Goal: Task Accomplishment & Management: Complete application form

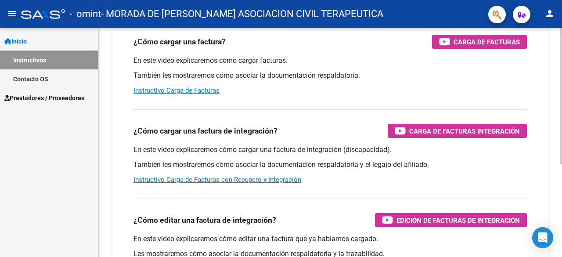
scroll to position [156, 0]
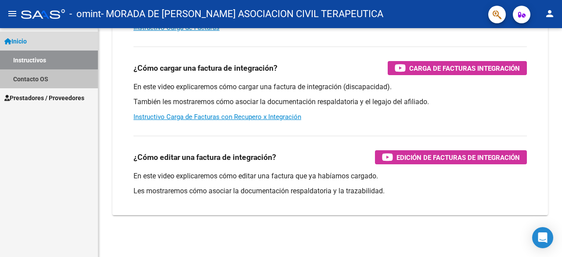
click at [25, 79] on link "Contacto OS" at bounding box center [49, 78] width 98 height 19
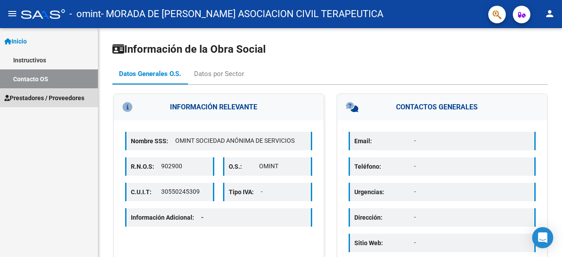
click at [26, 100] on span "Prestadores / Proveedores" at bounding box center [44, 98] width 80 height 10
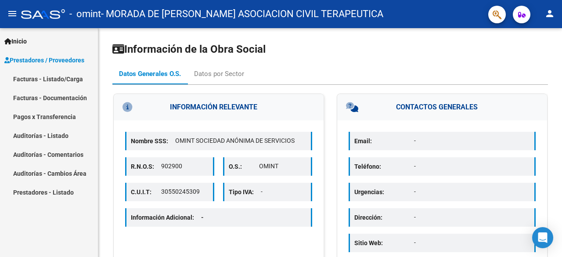
click at [57, 79] on link "Facturas - Listado/Carga" at bounding box center [49, 78] width 98 height 19
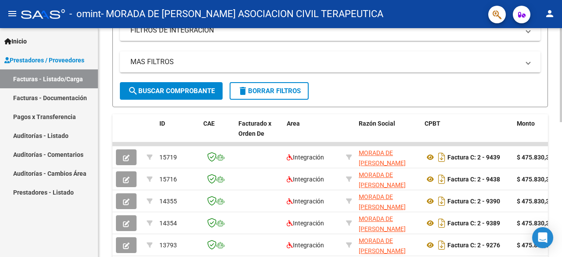
scroll to position [19, 0]
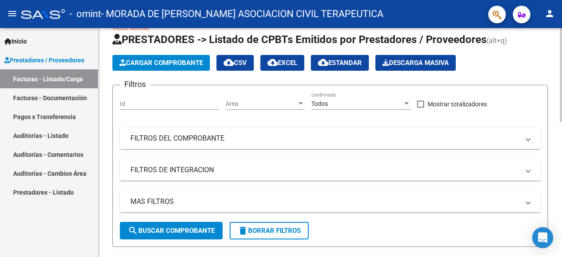
click at [174, 62] on span "Cargar Comprobante" at bounding box center [160, 63] width 83 height 8
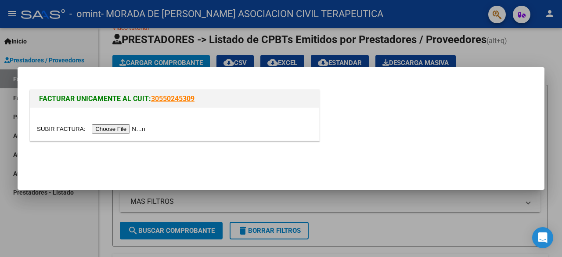
click at [134, 130] on input "file" at bounding box center [92, 128] width 111 height 9
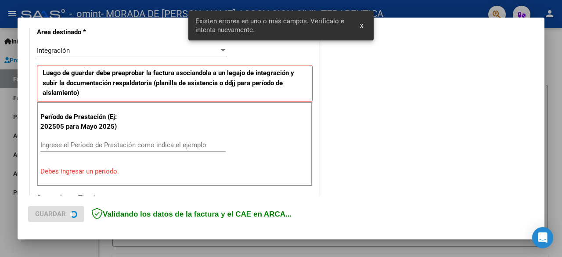
scroll to position [214, 0]
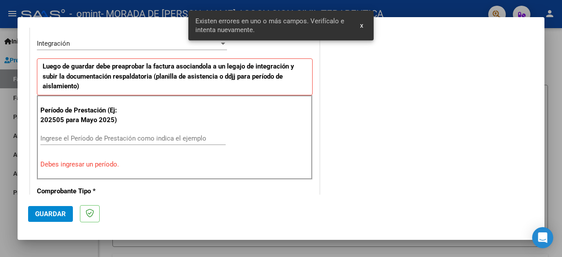
click at [85, 139] on input "Ingrese el Período de Prestación como indica el ejemplo" at bounding box center [132, 138] width 185 height 8
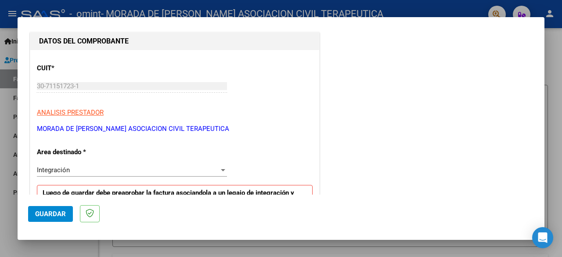
scroll to position [263, 0]
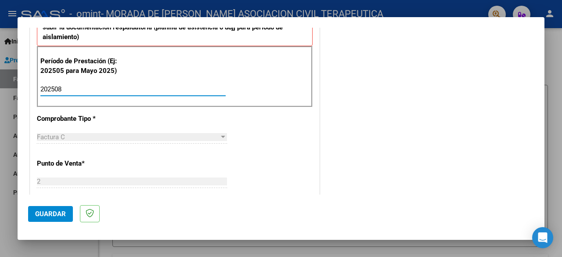
type input "202508"
click at [256, 126] on div "CUIT * 30-71151723-1 Ingresar CUIT ANALISIS PRESTADOR MORADA DE [PERSON_NAME] A…" at bounding box center [174, 214] width 289 height 681
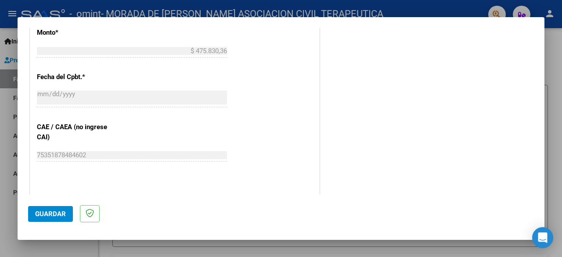
scroll to position [615, 0]
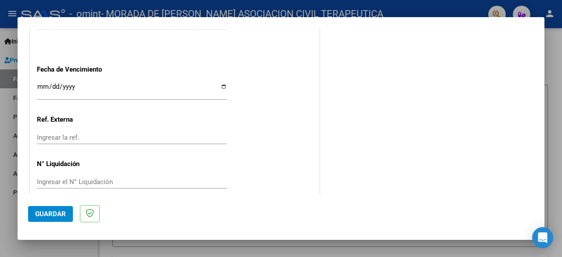
click at [56, 215] on span "Guardar" at bounding box center [50, 214] width 31 height 8
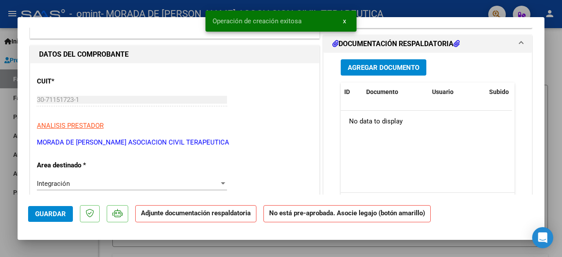
scroll to position [88, 0]
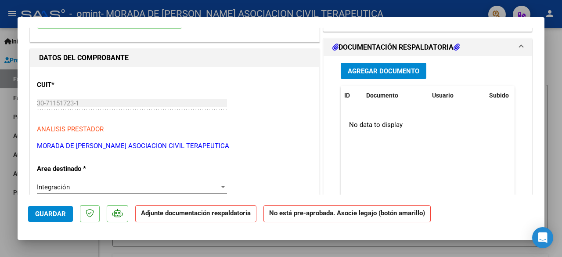
click at [380, 72] on span "Agregar Documento" at bounding box center [384, 71] width 72 height 8
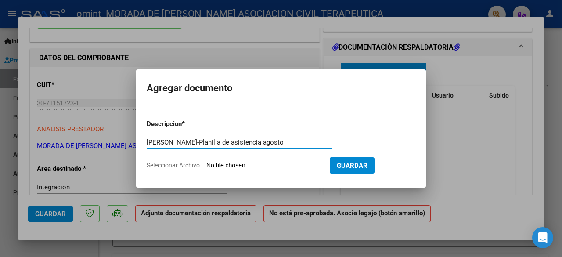
type input "[PERSON_NAME]-Planilla de asistencia agosto"
click at [192, 166] on span "Seleccionar Archivo" at bounding box center [173, 165] width 53 height 7
click at [206, 166] on input "Seleccionar Archivo" at bounding box center [264, 166] width 116 height 8
type input "C:\fakepath\[PERSON_NAME]-PLANILLA DE ASISTENCIA AGO.pdf"
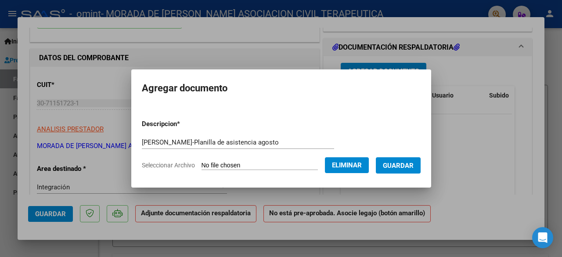
click at [403, 168] on span "Guardar" at bounding box center [398, 166] width 31 height 8
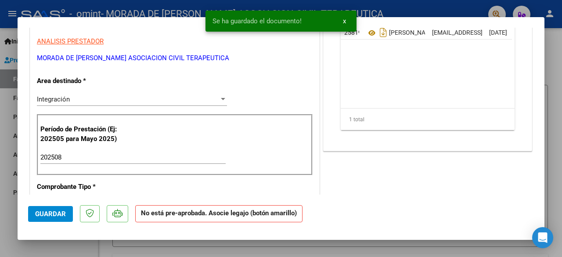
scroll to position [0, 0]
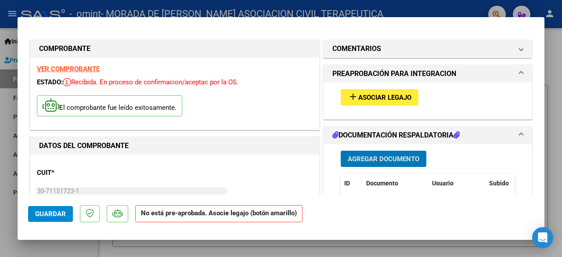
click at [372, 99] on span "Asociar Legajo" at bounding box center [384, 98] width 53 height 8
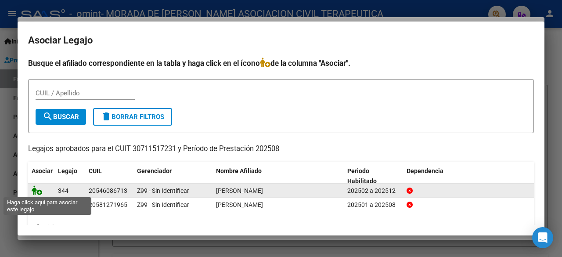
click at [38, 191] on icon at bounding box center [37, 190] width 11 height 10
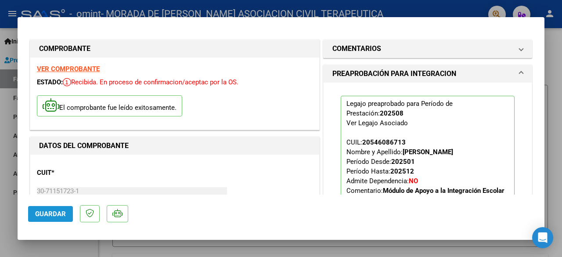
click at [51, 215] on span "Guardar" at bounding box center [50, 214] width 31 height 8
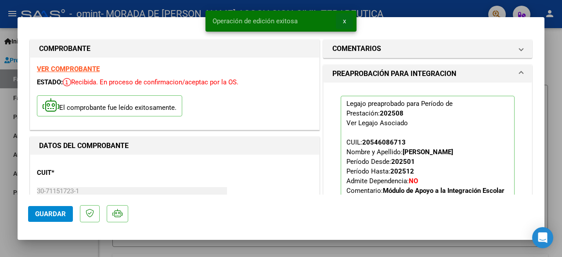
click at [343, 20] on span "x" at bounding box center [344, 21] width 3 height 8
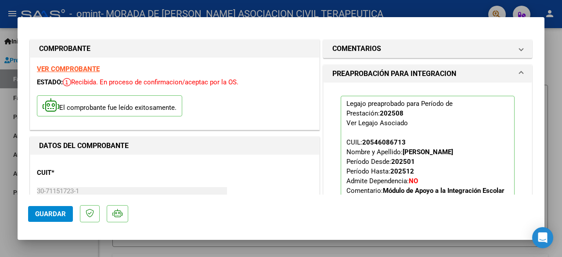
click at [551, 77] on div at bounding box center [281, 128] width 562 height 257
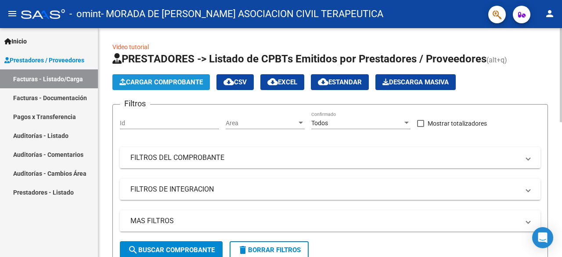
click at [177, 82] on span "Cargar Comprobante" at bounding box center [160, 82] width 83 height 8
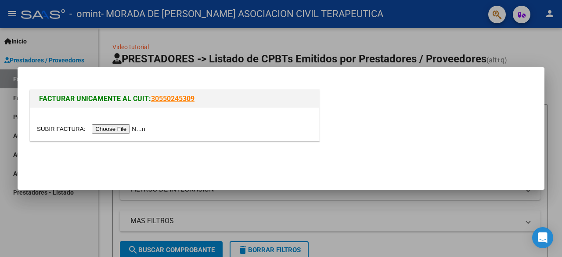
click at [120, 129] on input "file" at bounding box center [92, 128] width 111 height 9
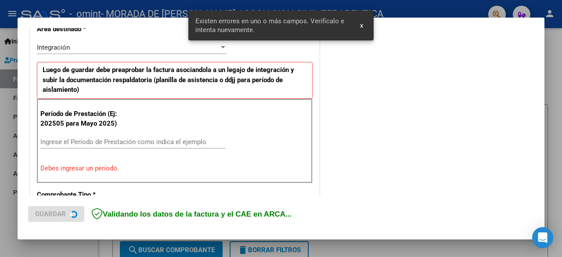
scroll to position [214, 0]
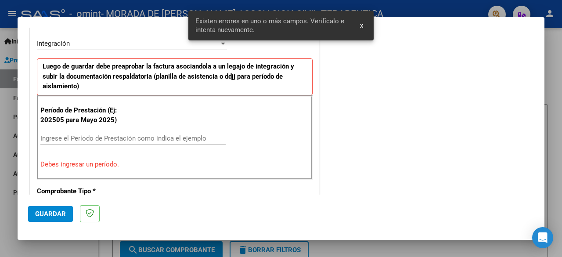
click at [100, 139] on input "Ingrese el Período de Prestación como indica el ejemplo" at bounding box center [132, 138] width 185 height 8
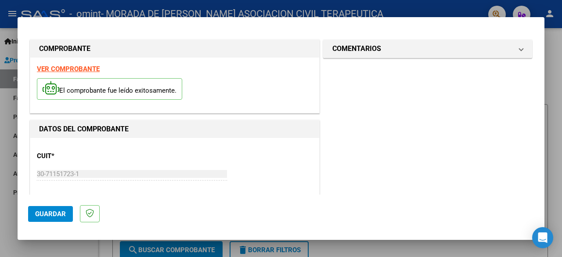
scroll to position [220, 0]
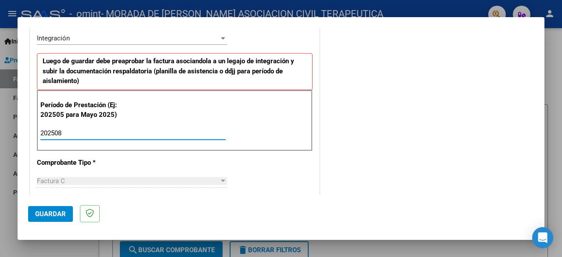
type input "202508"
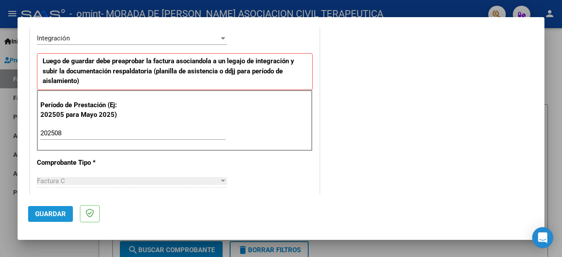
click at [56, 216] on span "Guardar" at bounding box center [50, 214] width 31 height 8
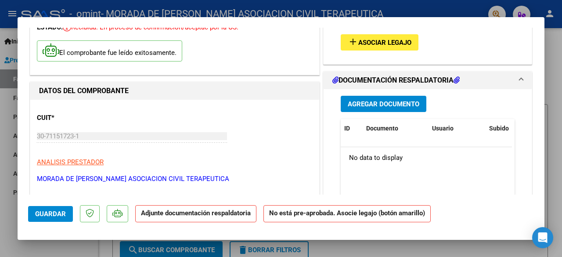
scroll to position [44, 0]
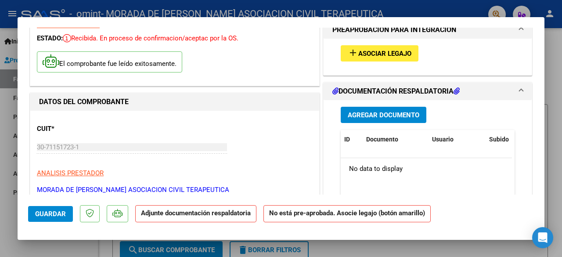
click at [395, 121] on button "Agregar Documento" at bounding box center [384, 115] width 86 height 16
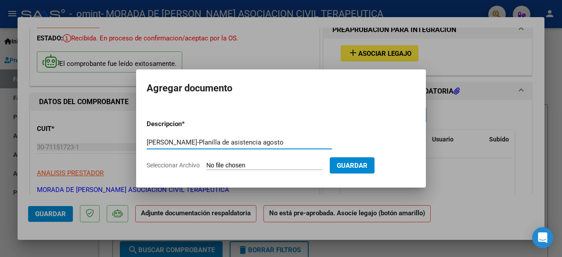
type input "[PERSON_NAME]-Planilla de asistencia agosto"
drag, startPoint x: 373, startPoint y: 167, endPoint x: 378, endPoint y: 167, distance: 5.7
click at [368, 167] on span "Guardar" at bounding box center [352, 166] width 31 height 8
click at [179, 166] on span "Seleccionar Archivo" at bounding box center [173, 165] width 53 height 7
click at [206, 166] on input "Seleccionar Archivo" at bounding box center [264, 166] width 116 height 8
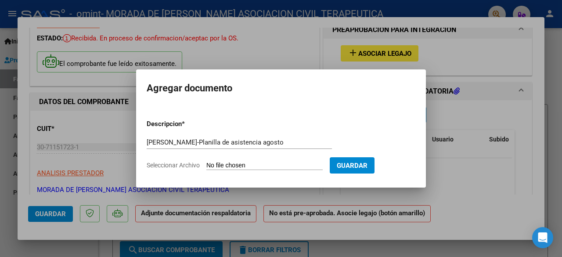
type input "C:\fakepath\[PERSON_NAME]-PLANILLA DE ASISTENCIA AGOSTO.pdf"
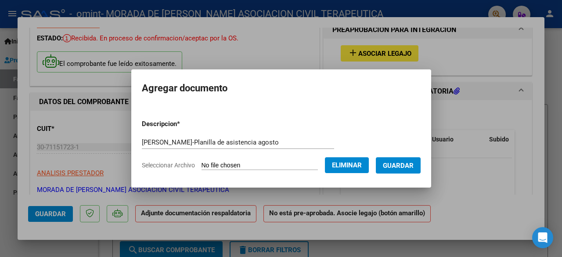
click at [411, 167] on span "Guardar" at bounding box center [398, 166] width 31 height 8
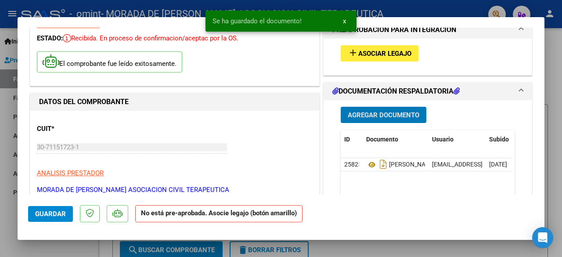
click at [378, 50] on span "Asociar Legajo" at bounding box center [384, 54] width 53 height 8
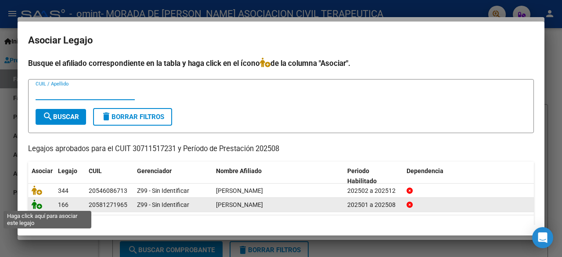
click at [37, 207] on icon at bounding box center [37, 204] width 11 height 10
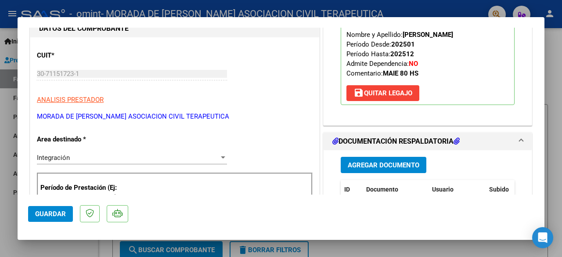
scroll to position [176, 0]
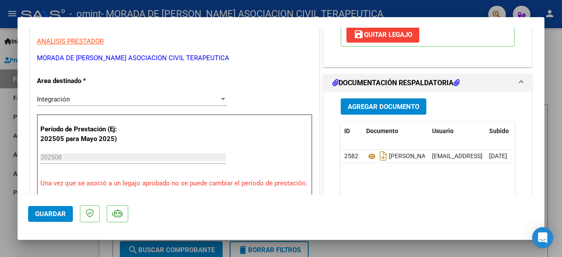
click at [56, 218] on button "Guardar" at bounding box center [50, 214] width 45 height 16
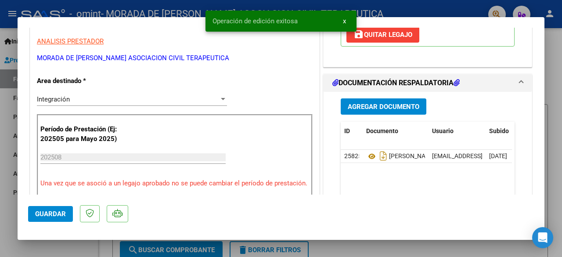
click at [345, 21] on span "x" at bounding box center [344, 21] width 3 height 8
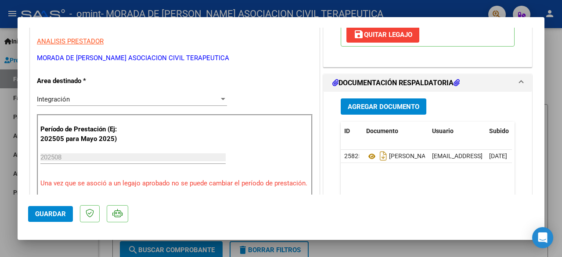
click at [447, 251] on div at bounding box center [281, 128] width 562 height 257
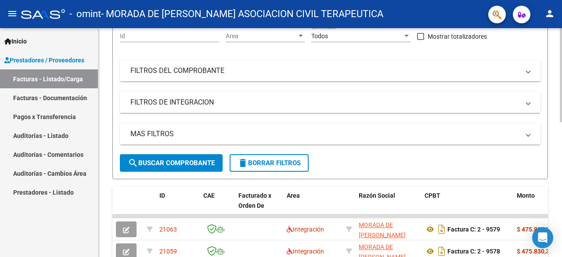
scroll to position [86, 0]
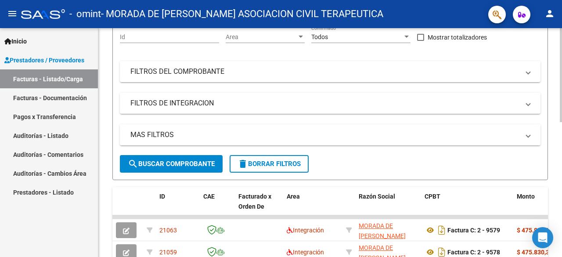
click at [562, 109] on div at bounding box center [561, 111] width 2 height 94
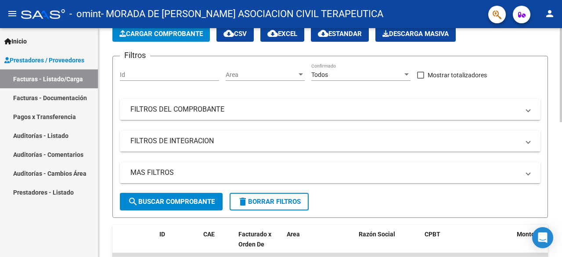
scroll to position [0, 0]
